Goal: Transaction & Acquisition: Book appointment/travel/reservation

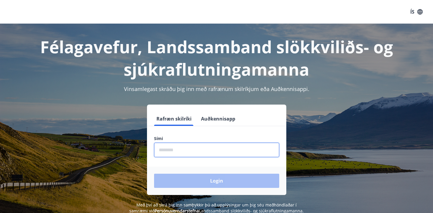
click at [199, 151] on input "phone" at bounding box center [216, 150] width 125 height 14
type input "********"
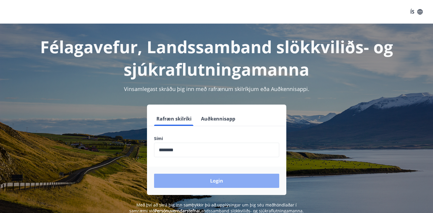
click at [203, 181] on button "Login" at bounding box center [216, 181] width 125 height 14
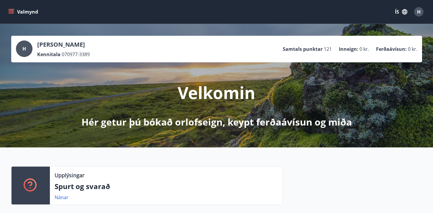
click at [14, 10] on button "Valmynd" at bounding box center [23, 12] width 33 height 11
click at [171, 84] on div "Velkomin Hér getur þú bókað orlofseign, keypt ferðaávísun og miða" at bounding box center [216, 95] width 331 height 66
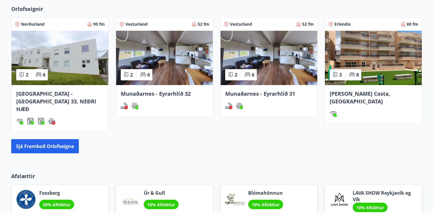
scroll to position [337, 0]
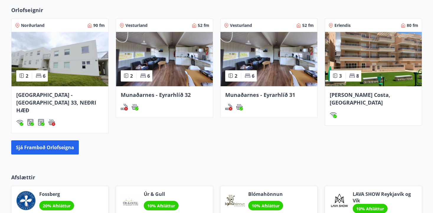
click at [389, 95] on span "Spánn - Orihuela Costa, Alicante" at bounding box center [360, 98] width 61 height 15
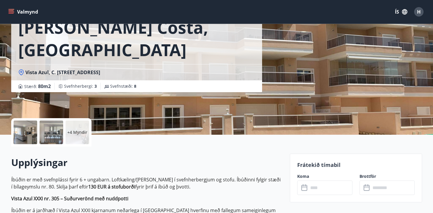
scroll to position [44, 0]
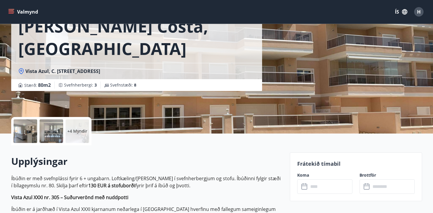
click at [27, 130] on div at bounding box center [26, 131] width 24 height 24
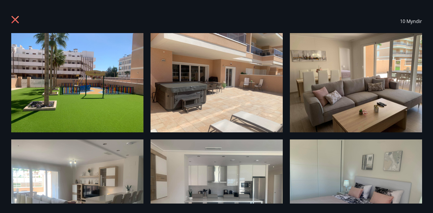
click at [93, 90] on img at bounding box center [77, 82] width 132 height 99
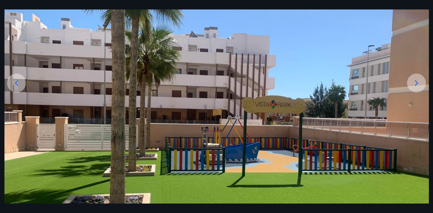
scroll to position [57, 0]
click at [415, 85] on icon at bounding box center [416, 82] width 9 height 9
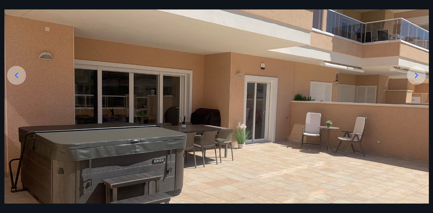
scroll to position [63, 0]
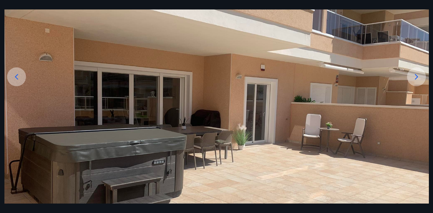
click at [415, 74] on icon at bounding box center [416, 77] width 3 height 6
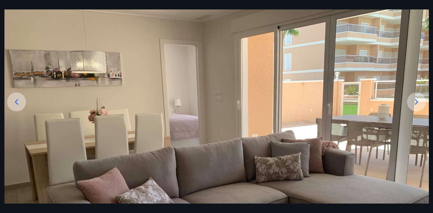
scroll to position [36, 0]
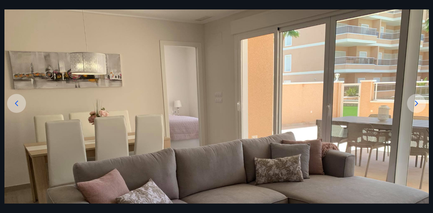
click at [414, 104] on icon at bounding box center [416, 103] width 9 height 9
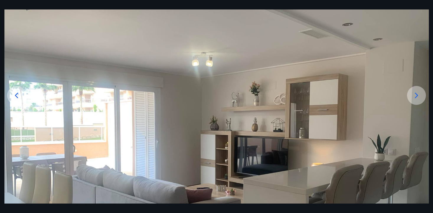
scroll to position [43, 0]
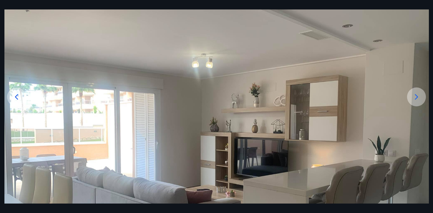
click at [414, 95] on icon at bounding box center [416, 96] width 9 height 9
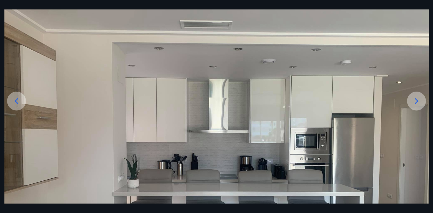
scroll to position [38, 0]
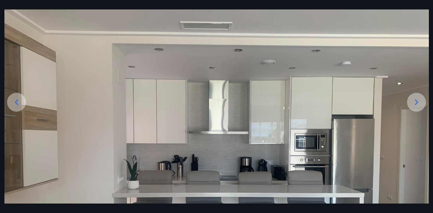
click at [419, 103] on icon at bounding box center [416, 102] width 9 height 9
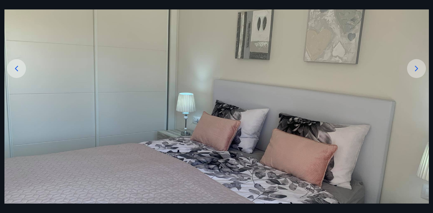
scroll to position [72, 0]
click at [415, 66] on icon at bounding box center [416, 68] width 3 height 6
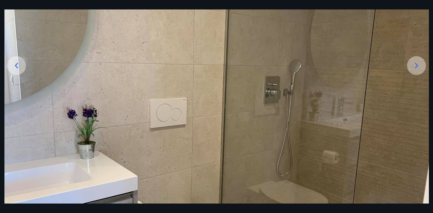
scroll to position [51, 0]
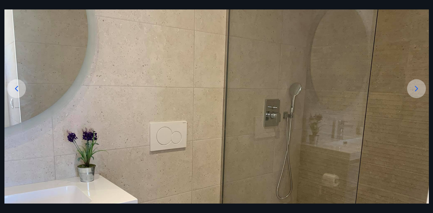
click at [407, 87] on img at bounding box center [216, 141] width 425 height 319
click at [421, 92] on icon at bounding box center [416, 88] width 9 height 9
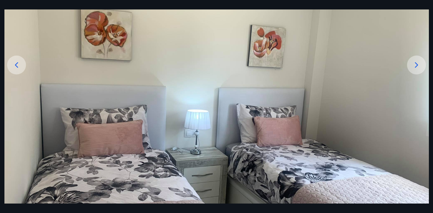
scroll to position [75, 0]
click at [417, 64] on icon at bounding box center [416, 65] width 3 height 6
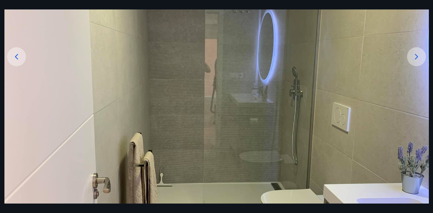
scroll to position [71, 0]
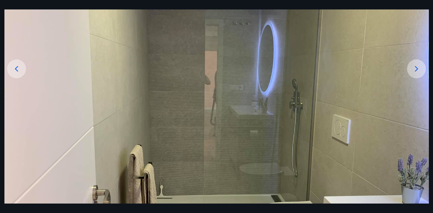
click at [415, 71] on icon at bounding box center [416, 68] width 9 height 9
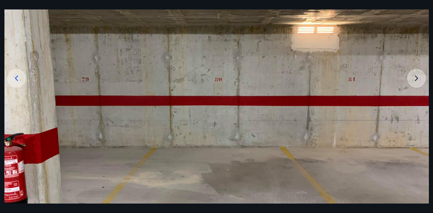
scroll to position [62, 0]
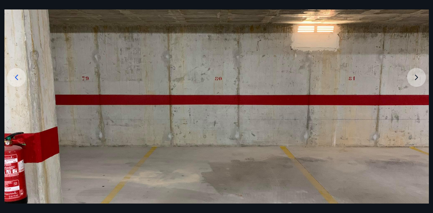
click at [417, 74] on img at bounding box center [216, 130] width 425 height 319
click at [417, 79] on img at bounding box center [216, 130] width 425 height 319
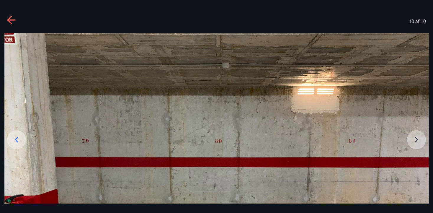
click at [8, 21] on icon at bounding box center [11, 20] width 9 height 9
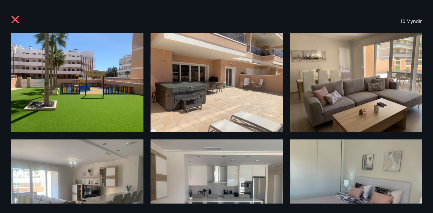
click at [14, 22] on icon at bounding box center [14, 19] width 7 height 7
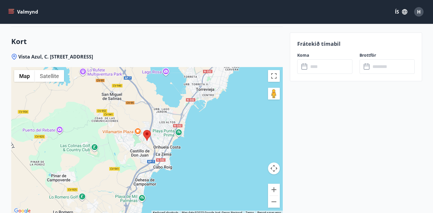
scroll to position [926, 0]
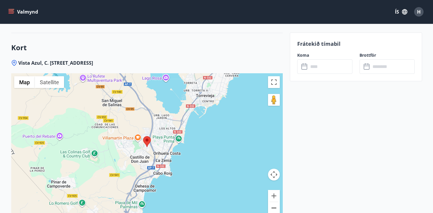
click at [272, 202] on button "Zoom out" at bounding box center [274, 208] width 12 height 12
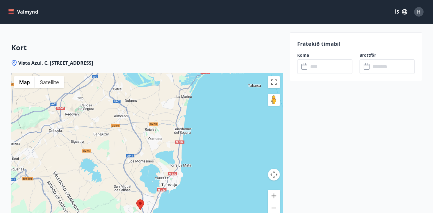
drag, startPoint x: 185, startPoint y: 134, endPoint x: 178, endPoint y: 199, distance: 64.8
click at [178, 199] on div at bounding box center [147, 147] width 272 height 148
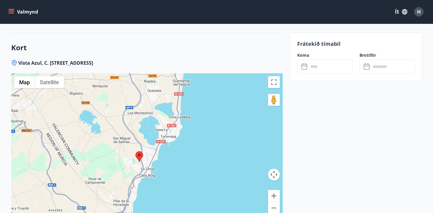
drag, startPoint x: 219, startPoint y: 101, endPoint x: 218, endPoint y: 54, distance: 46.7
click at [218, 60] on div "Vista Azul, C. Clavo, 10, 03189 Orihuela, Alicante, Spain ← Move left → Move ri…" at bounding box center [147, 152] width 272 height 185
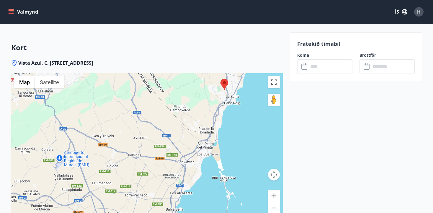
drag, startPoint x: 170, startPoint y: 156, endPoint x: 255, endPoint y: 85, distance: 110.5
click at [255, 84] on div at bounding box center [147, 147] width 272 height 148
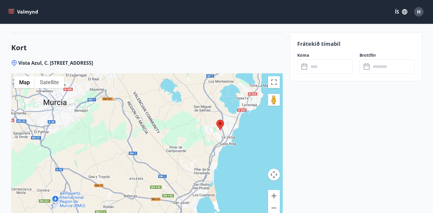
drag, startPoint x: 240, startPoint y: 95, endPoint x: 234, endPoint y: 138, distance: 42.6
click at [235, 137] on div at bounding box center [147, 147] width 272 height 148
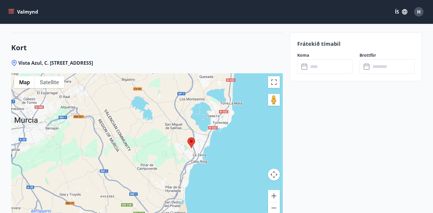
drag, startPoint x: 251, startPoint y: 127, endPoint x: 214, endPoint y: 144, distance: 41.1
click at [214, 144] on div at bounding box center [147, 147] width 272 height 148
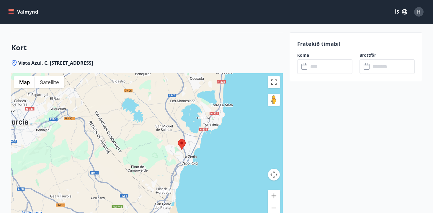
click at [192, 139] on div at bounding box center [147, 147] width 272 height 148
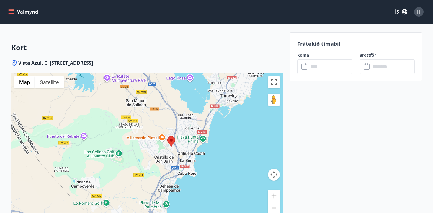
click at [188, 135] on div at bounding box center [147, 147] width 272 height 148
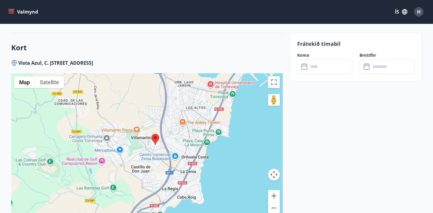
click at [176, 130] on div at bounding box center [147, 147] width 272 height 148
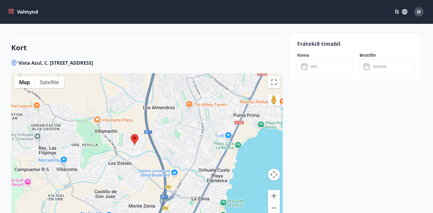
click at [141, 142] on div at bounding box center [147, 147] width 272 height 148
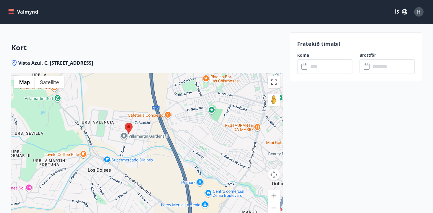
click at [137, 139] on div at bounding box center [147, 147] width 272 height 148
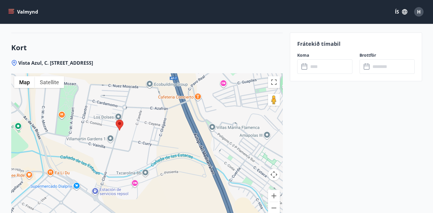
drag, startPoint x: 133, startPoint y: 121, endPoint x: 133, endPoint y: 138, distance: 17.4
click at [133, 138] on div at bounding box center [147, 147] width 272 height 148
click at [48, 76] on button "Satellite" at bounding box center [49, 82] width 29 height 12
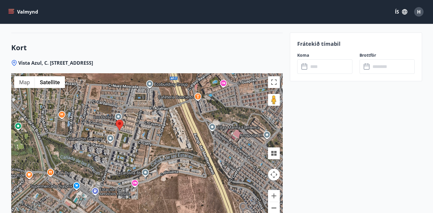
click at [272, 202] on button "Zoom out" at bounding box center [274, 208] width 12 height 12
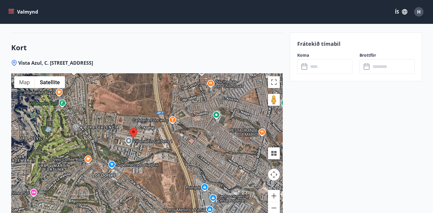
click at [143, 135] on div at bounding box center [147, 147] width 272 height 148
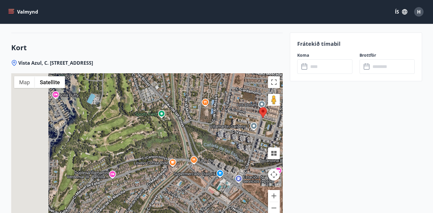
drag, startPoint x: 81, startPoint y: 133, endPoint x: 222, endPoint y: 123, distance: 141.6
click at [222, 123] on div at bounding box center [147, 147] width 272 height 148
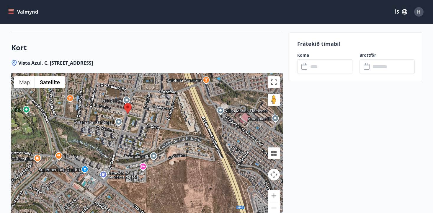
drag, startPoint x: 216, startPoint y: 121, endPoint x: 80, endPoint y: 117, distance: 136.6
click at [80, 117] on div at bounding box center [147, 147] width 272 height 148
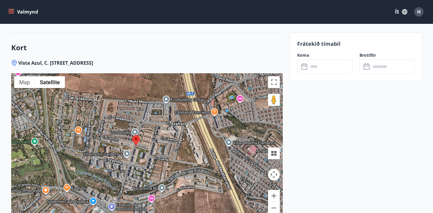
drag, startPoint x: 143, startPoint y: 104, endPoint x: 166, endPoint y: 133, distance: 37.2
click at [166, 133] on div at bounding box center [147, 147] width 272 height 148
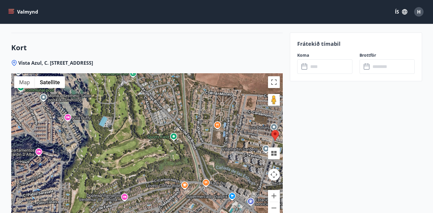
drag, startPoint x: 65, startPoint y: 140, endPoint x: 192, endPoint y: 139, distance: 126.8
click at [192, 139] on div at bounding box center [147, 147] width 272 height 148
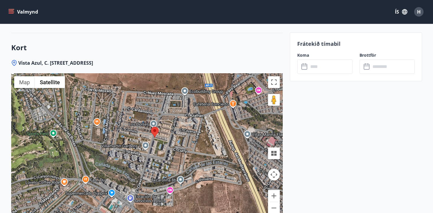
drag, startPoint x: 219, startPoint y: 142, endPoint x: 96, endPoint y: 139, distance: 123.0
click at [96, 139] on div at bounding box center [147, 147] width 272 height 148
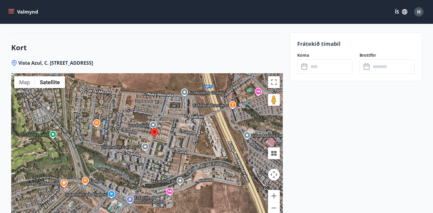
drag, startPoint x: 164, startPoint y: 129, endPoint x: 163, endPoint y: 144, distance: 14.8
click at [163, 144] on div at bounding box center [147, 147] width 272 height 148
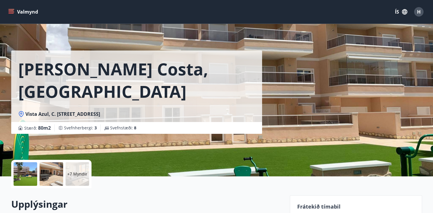
scroll to position [0, 0]
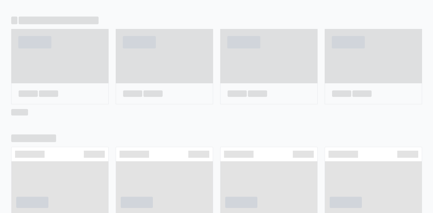
scroll to position [341, 0]
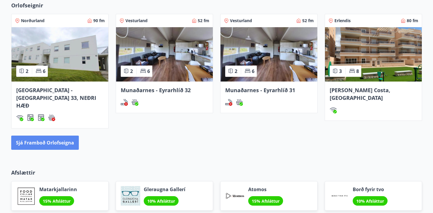
click at [33, 136] on button "Sjá framboð orlofseigna" at bounding box center [45, 143] width 68 height 14
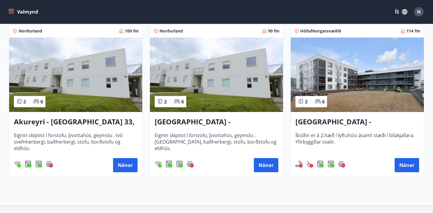
scroll to position [300, 0]
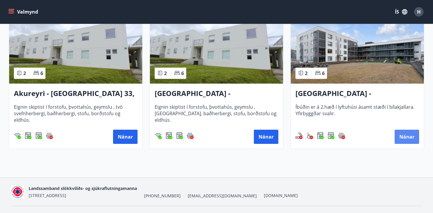
click at [408, 136] on button "Nánar" at bounding box center [407, 137] width 25 height 14
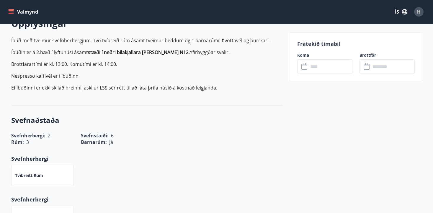
scroll to position [157, 0]
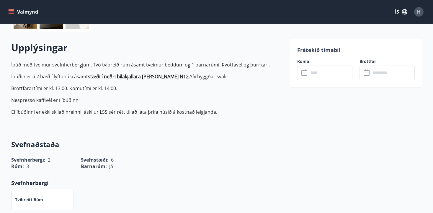
click at [335, 74] on input "text" at bounding box center [331, 73] width 44 height 14
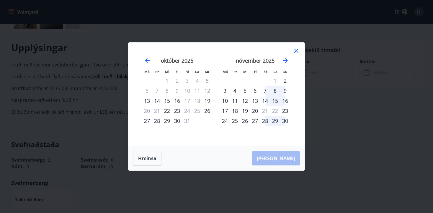
click at [275, 90] on div "8" at bounding box center [275, 91] width 10 height 10
click at [152, 156] on button "Hreinsa" at bounding box center [147, 158] width 28 height 15
click at [226, 90] on div "3" at bounding box center [225, 91] width 10 height 10
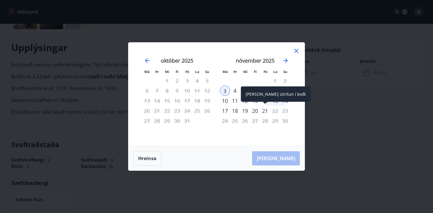
click at [264, 111] on div "21" at bounding box center [265, 111] width 10 height 10
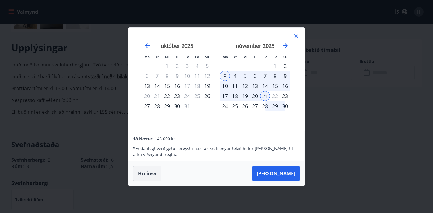
click at [150, 173] on button "Hreinsa" at bounding box center [147, 173] width 28 height 15
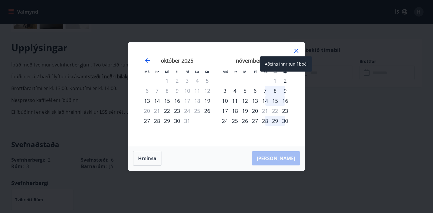
click at [286, 79] on div "2" at bounding box center [285, 81] width 10 height 10
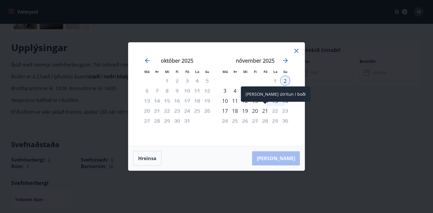
click at [265, 110] on div "21" at bounding box center [265, 111] width 10 height 10
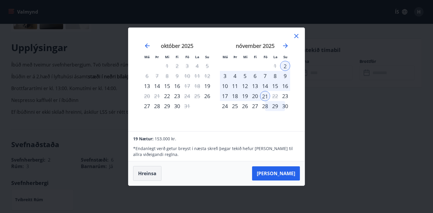
click at [150, 170] on button "Hreinsa" at bounding box center [147, 173] width 28 height 15
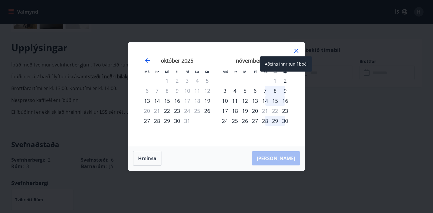
click at [286, 79] on div "2" at bounding box center [285, 81] width 10 height 10
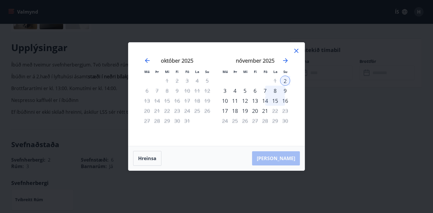
click at [285, 120] on div "30" at bounding box center [285, 121] width 10 height 10
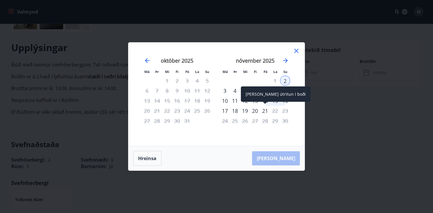
click at [265, 111] on div "21" at bounding box center [265, 111] width 10 height 10
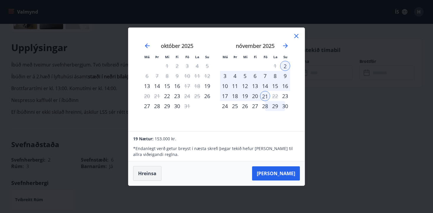
click at [155, 174] on button "Hreinsa" at bounding box center [147, 173] width 28 height 15
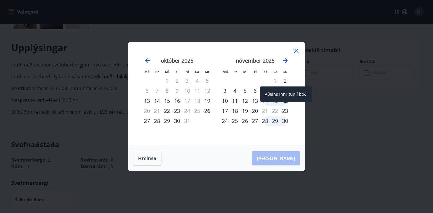
click at [286, 109] on div "23" at bounding box center [285, 111] width 10 height 10
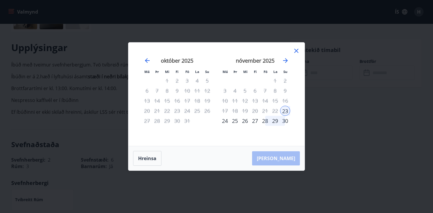
click at [265, 121] on div "28" at bounding box center [265, 121] width 10 height 10
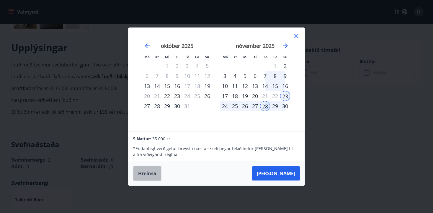
click at [153, 175] on button "Hreinsa" at bounding box center [147, 173] width 28 height 15
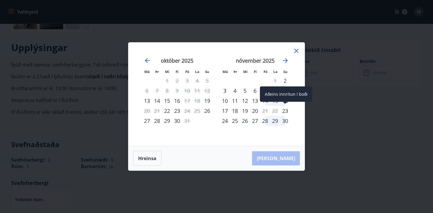
click at [285, 110] on div "23" at bounding box center [285, 111] width 10 height 10
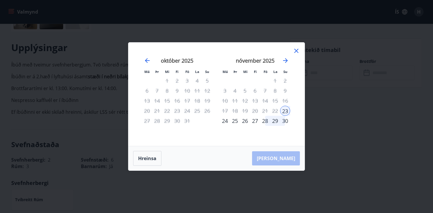
click at [287, 120] on div "30" at bounding box center [285, 121] width 10 height 10
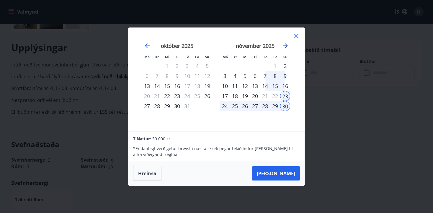
click at [285, 45] on icon "Move forward to switch to the next month." at bounding box center [285, 45] width 7 height 7
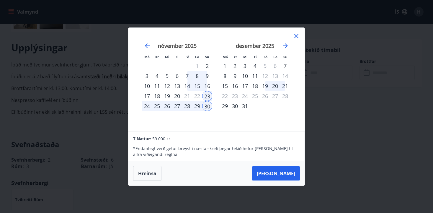
click at [297, 36] on icon at bounding box center [297, 36] width 4 height 4
